Goal: Navigation & Orientation: Find specific page/section

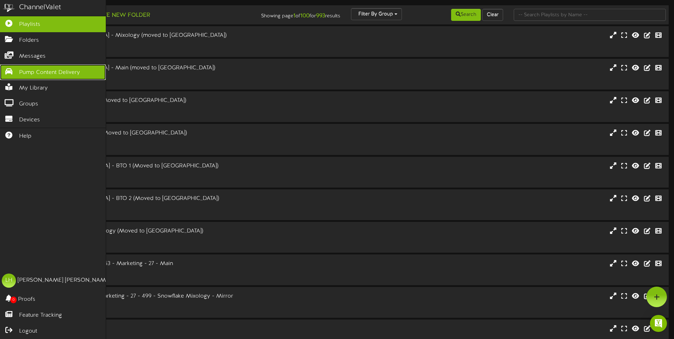
click at [31, 77] on link "Pump Content Delivery" at bounding box center [53, 72] width 106 height 16
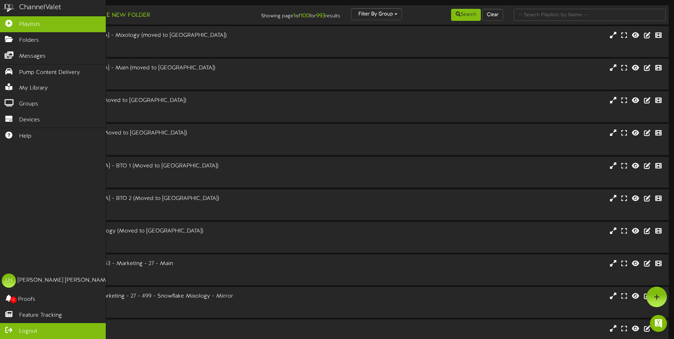
click at [15, 331] on icon at bounding box center [9, 328] width 18 height 5
